Goal: Information Seeking & Learning: Learn about a topic

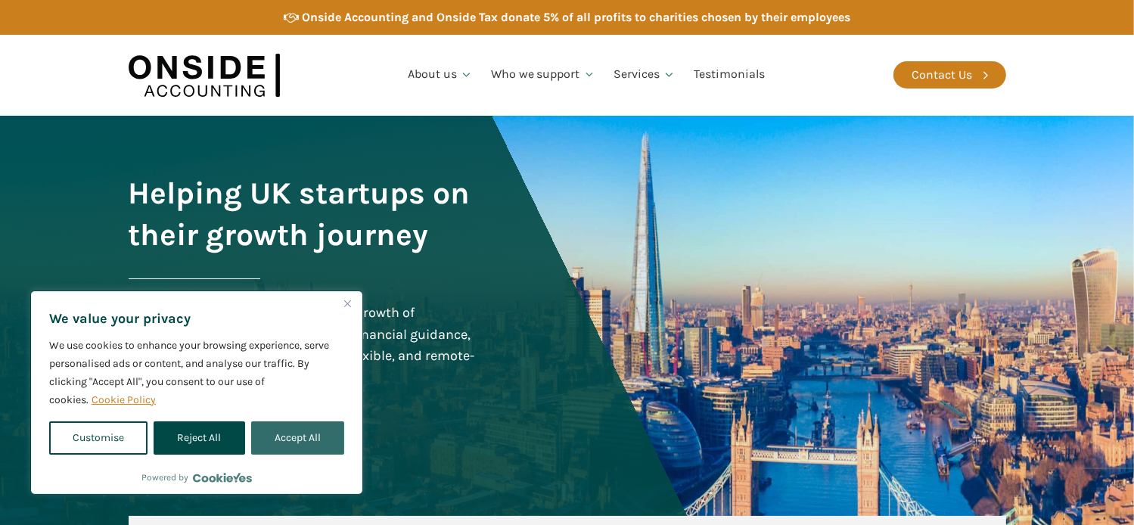
click at [319, 443] on button "Accept All" at bounding box center [297, 437] width 93 height 33
checkbox input "true"
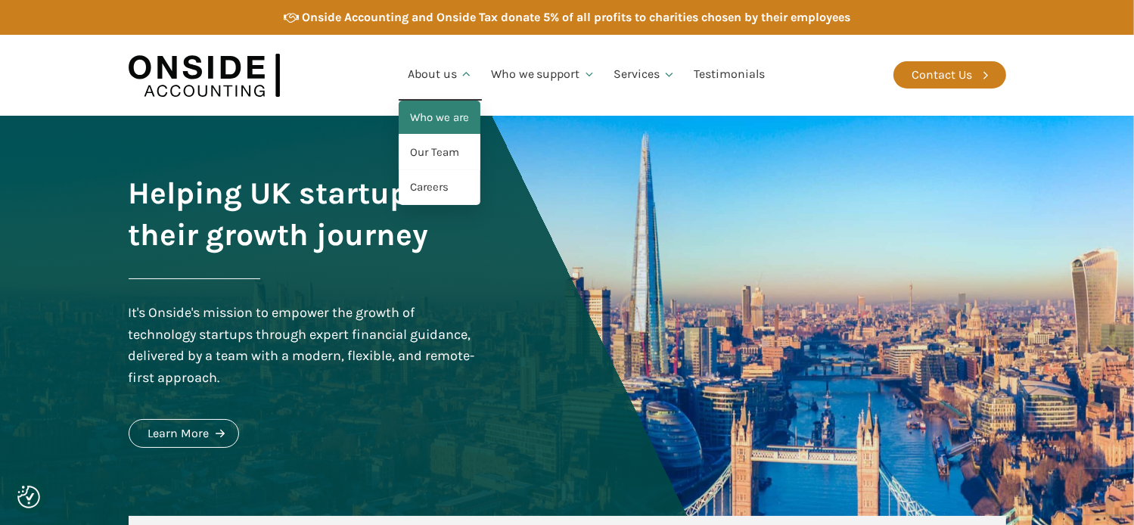
click at [445, 116] on link "Who we are" at bounding box center [440, 118] width 82 height 35
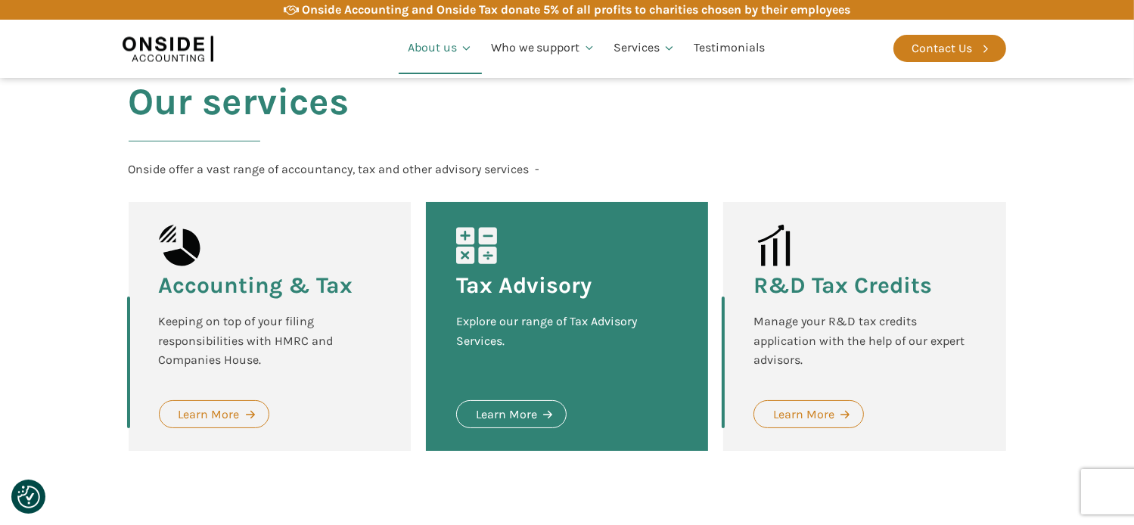
scroll to position [1936, 0]
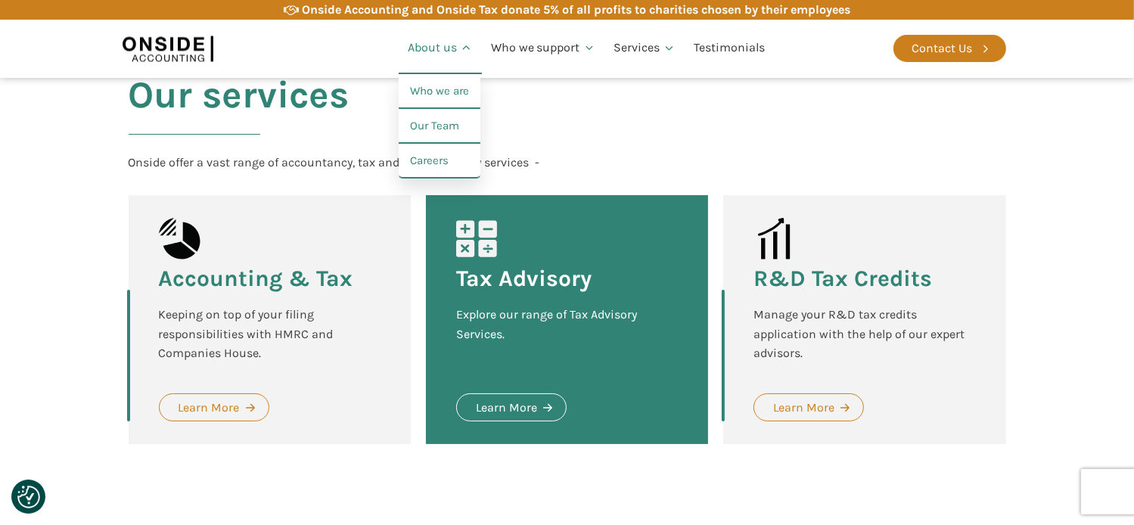
click at [448, 44] on link "About us" at bounding box center [440, 48] width 83 height 51
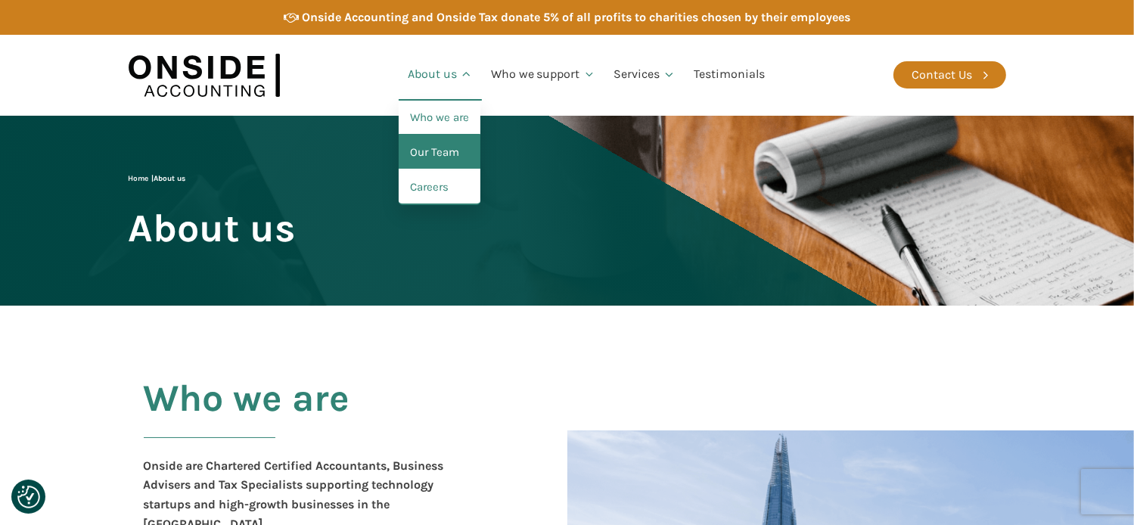
click at [434, 150] on link "Our Team" at bounding box center [440, 152] width 82 height 35
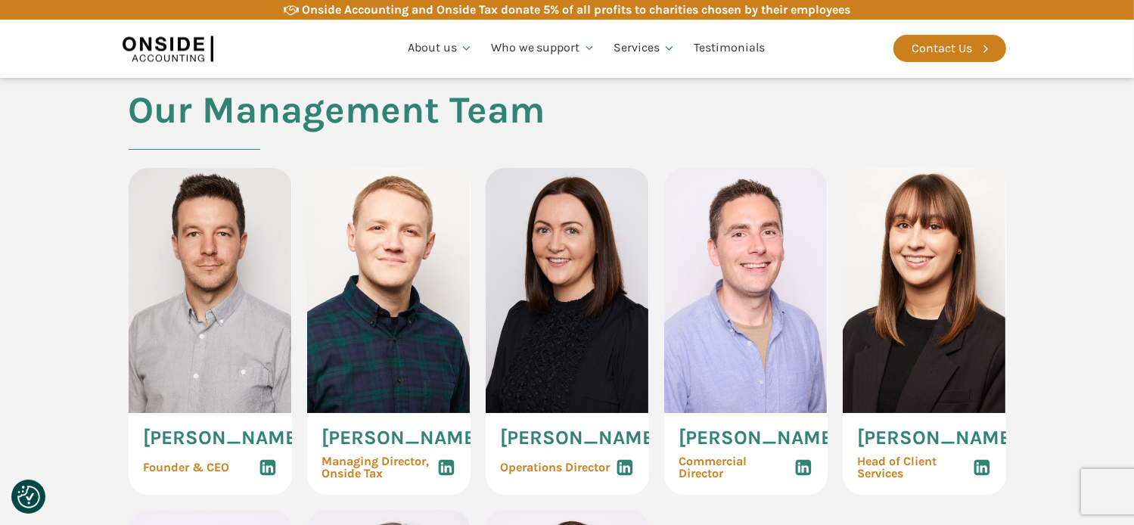
scroll to position [681, 0]
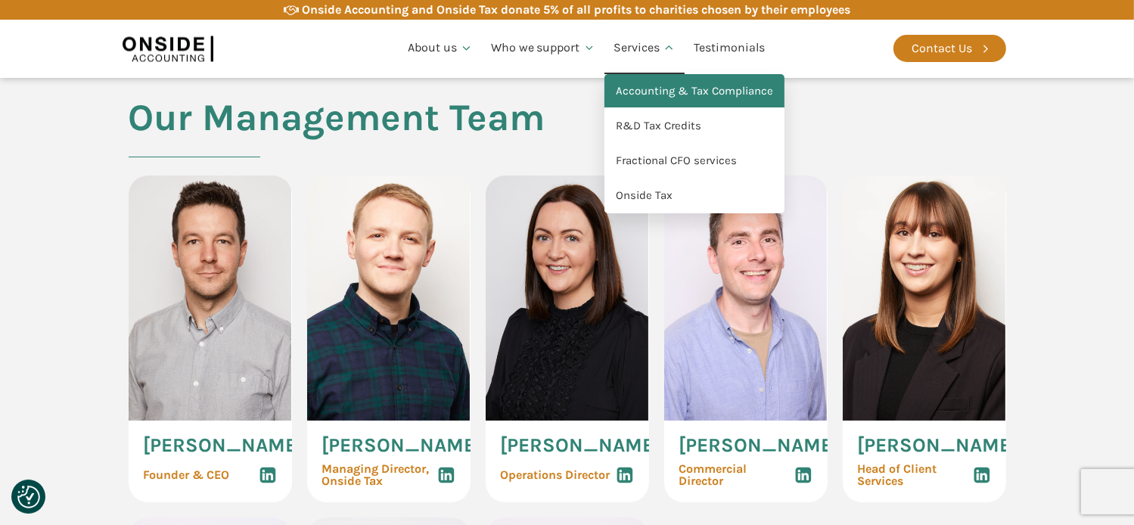
click at [649, 86] on link "Accounting & Tax Compliance" at bounding box center [695, 91] width 180 height 35
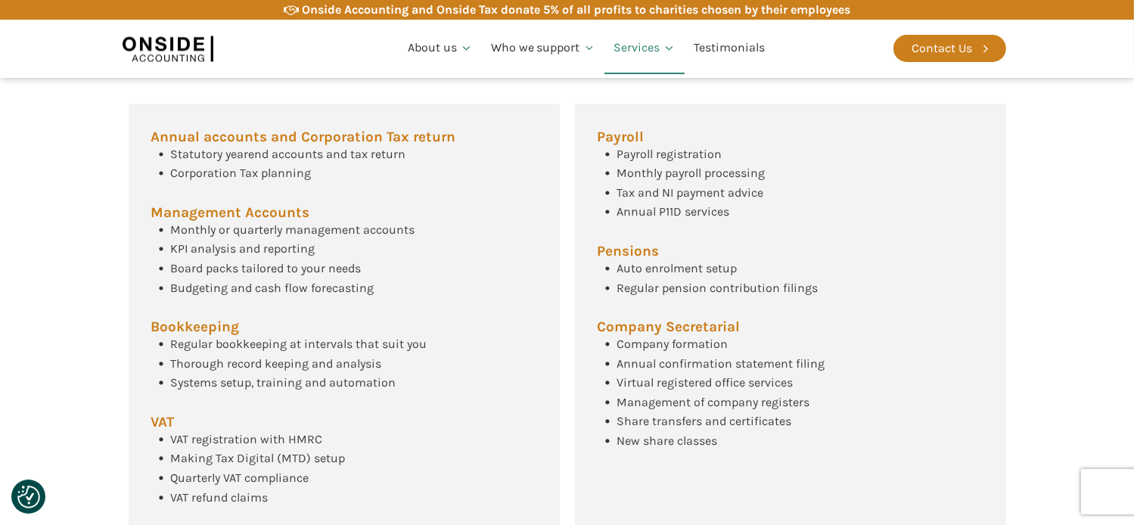
scroll to position [648, 0]
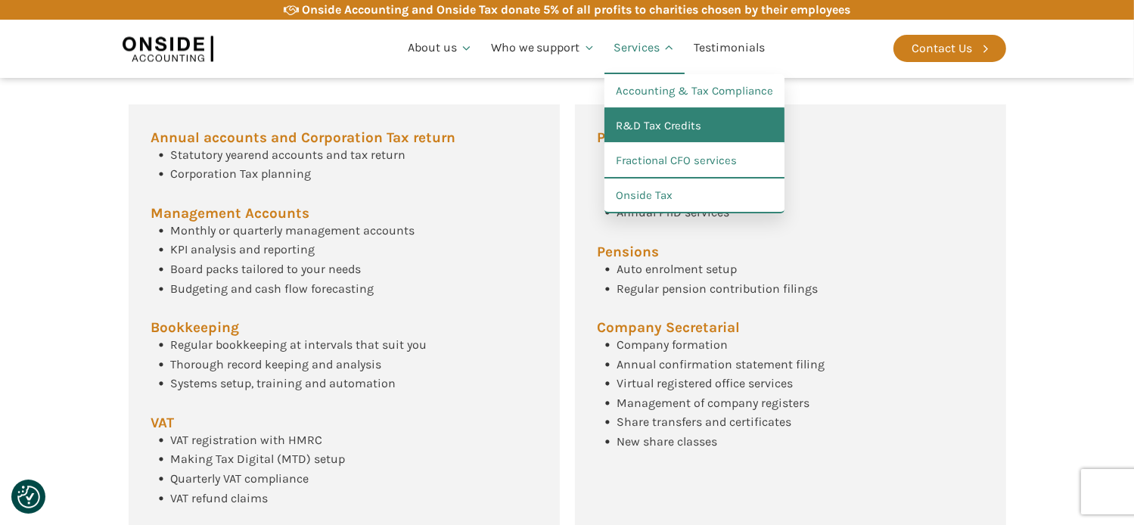
click at [651, 132] on link "R&D Tax Credits" at bounding box center [695, 126] width 180 height 35
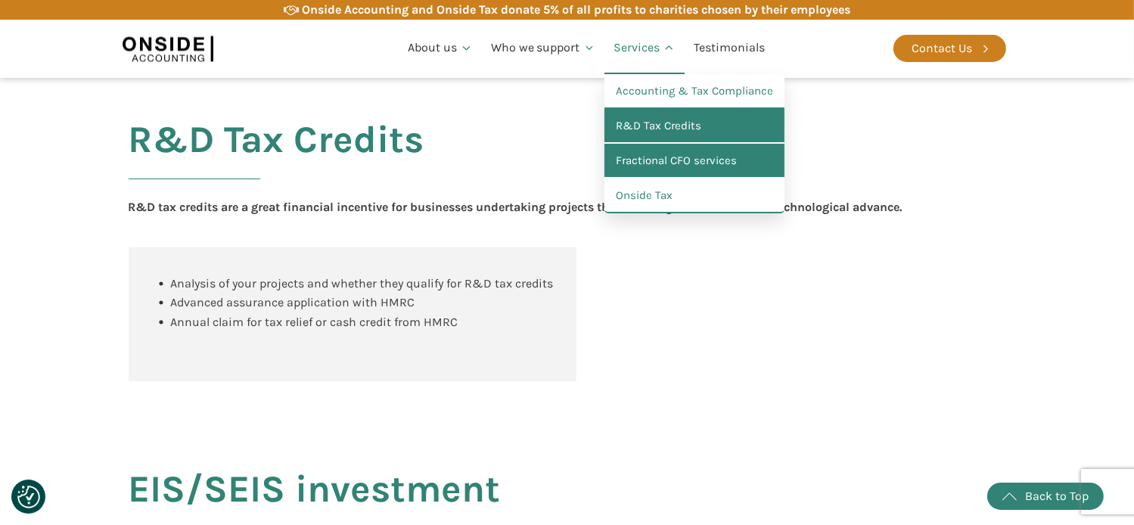
scroll to position [1177, 0]
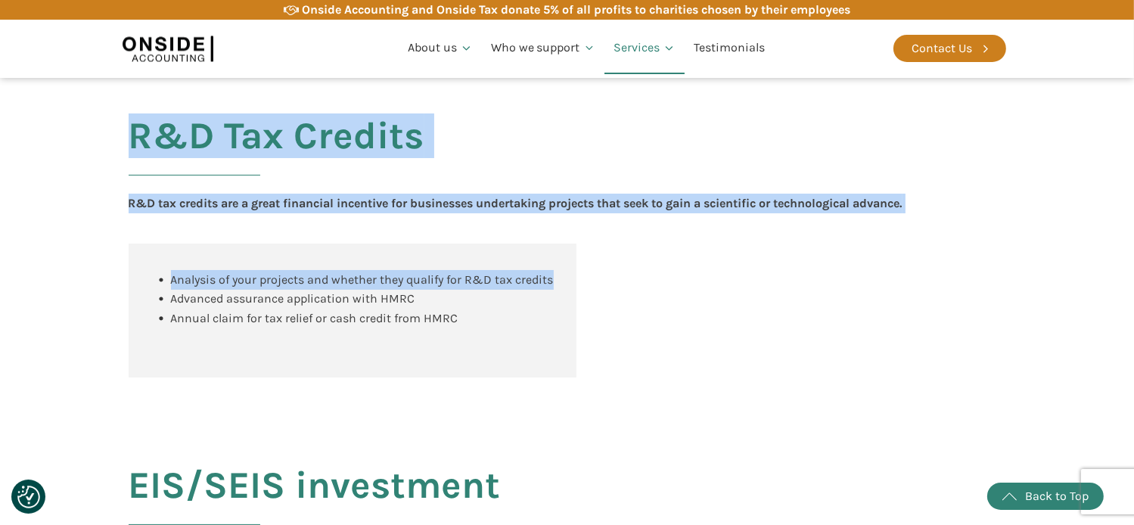
drag, startPoint x: 132, startPoint y: 148, endPoint x: 881, endPoint y: 413, distance: 794.8
click at [881, 407] on div "R&D Tax Credits R&D tax credits are a great financial incentive for businesses …" at bounding box center [567, 232] width 908 height 349
copy div "R&D Tax Credits R&D tax credits are a great financial incentive for businesses …"
click at [751, 338] on div "Analysis of your projects and whether they qualify for R&D tax credits Advanced…" at bounding box center [568, 311] width 878 height 134
